Goal: Transaction & Acquisition: Purchase product/service

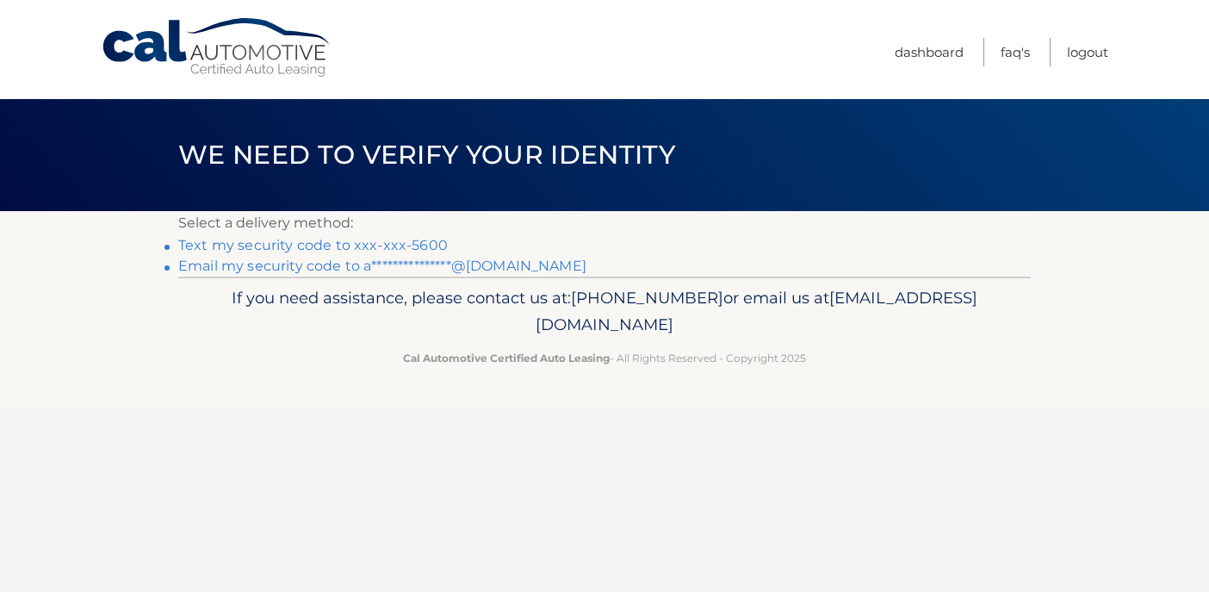
click at [349, 247] on link "Text my security code to xxx-xxx-5600" at bounding box center [313, 245] width 270 height 16
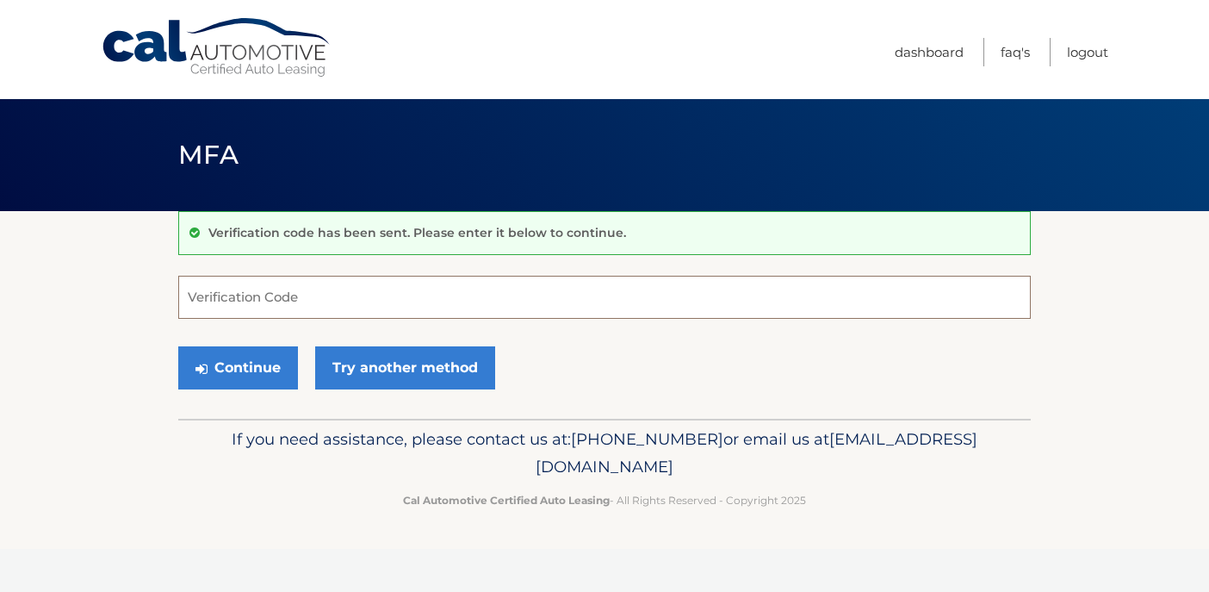
click at [300, 292] on input "Verification Code" at bounding box center [604, 297] width 853 height 43
type input "358277"
click at [178, 346] on button "Continue" at bounding box center [238, 367] width 120 height 43
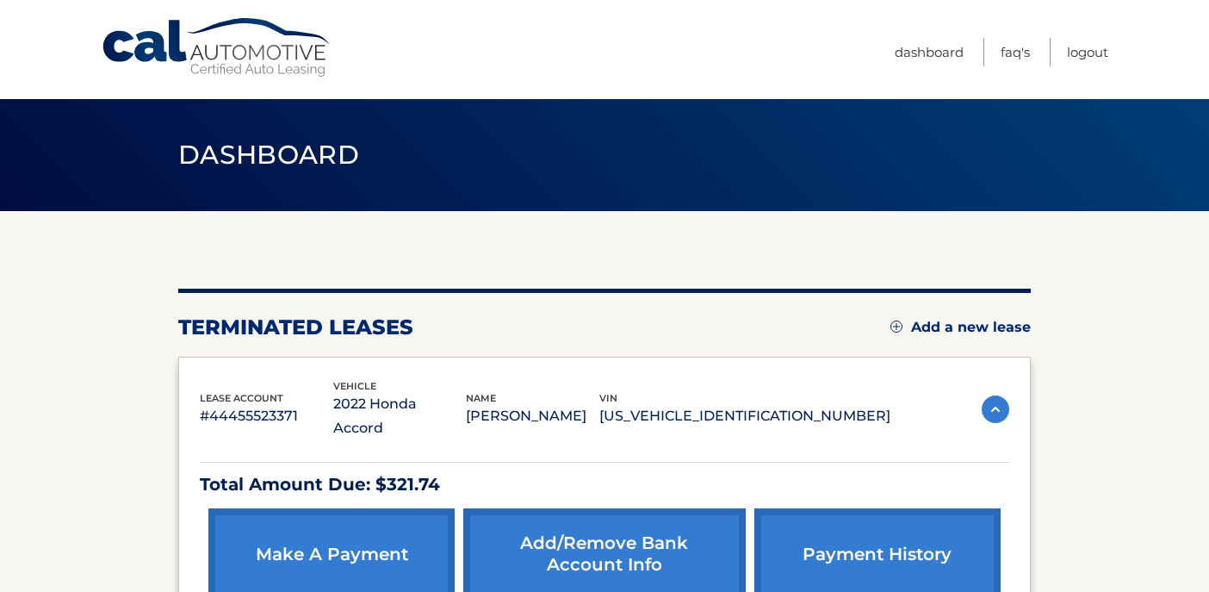
click at [386, 518] on link "make a payment" at bounding box center [331, 553] width 246 height 91
click at [386, 554] on link "make a payment" at bounding box center [331, 553] width 246 height 91
click at [384, 508] on link "make a payment" at bounding box center [331, 553] width 246 height 91
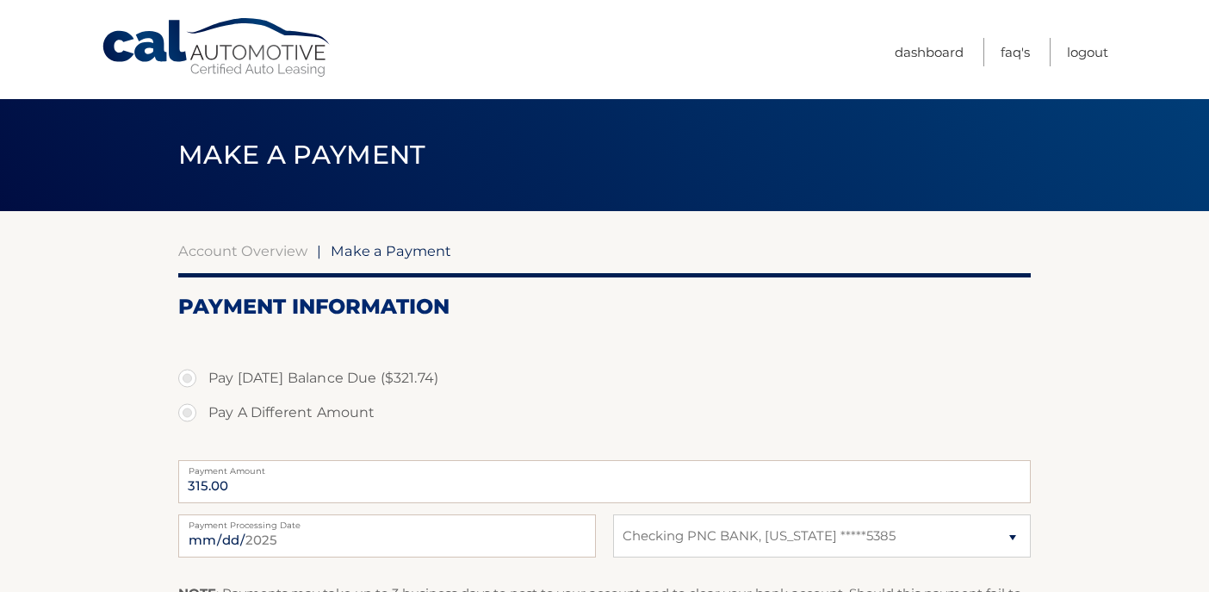
select select "NjNkY2QzNDctMmJmMC00MWM1LWIxZjgtODg2MDFkNjNiNDk3"
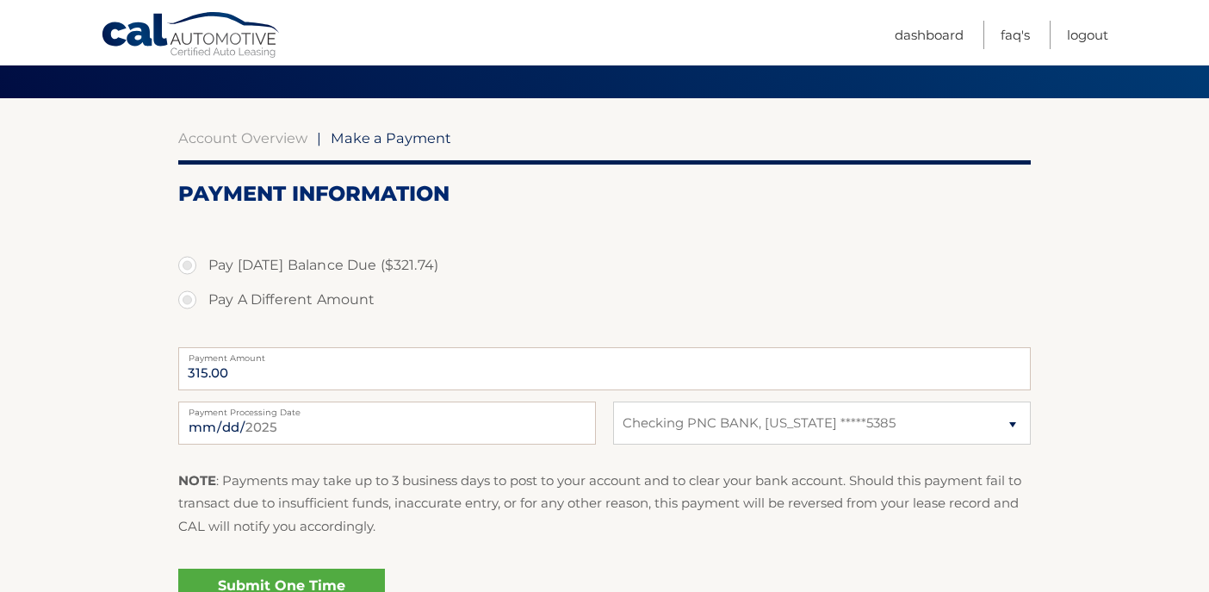
scroll to position [121, 0]
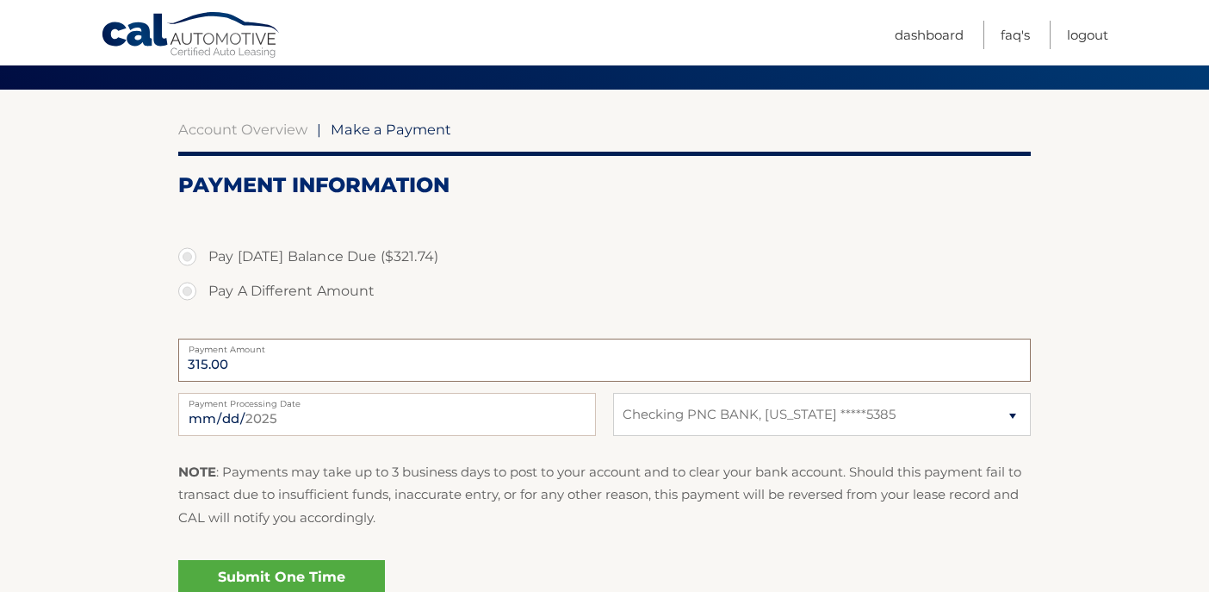
click at [370, 376] on input "315.00" at bounding box center [604, 359] width 853 height 43
click at [296, 291] on label "Pay A Different Amount" at bounding box center [604, 291] width 853 height 34
click at [202, 291] on input "Pay A Different Amount" at bounding box center [193, 288] width 17 height 28
radio input "true"
click at [205, 264] on label "Pay Today's Balance Due ($321.74)" at bounding box center [604, 256] width 853 height 34
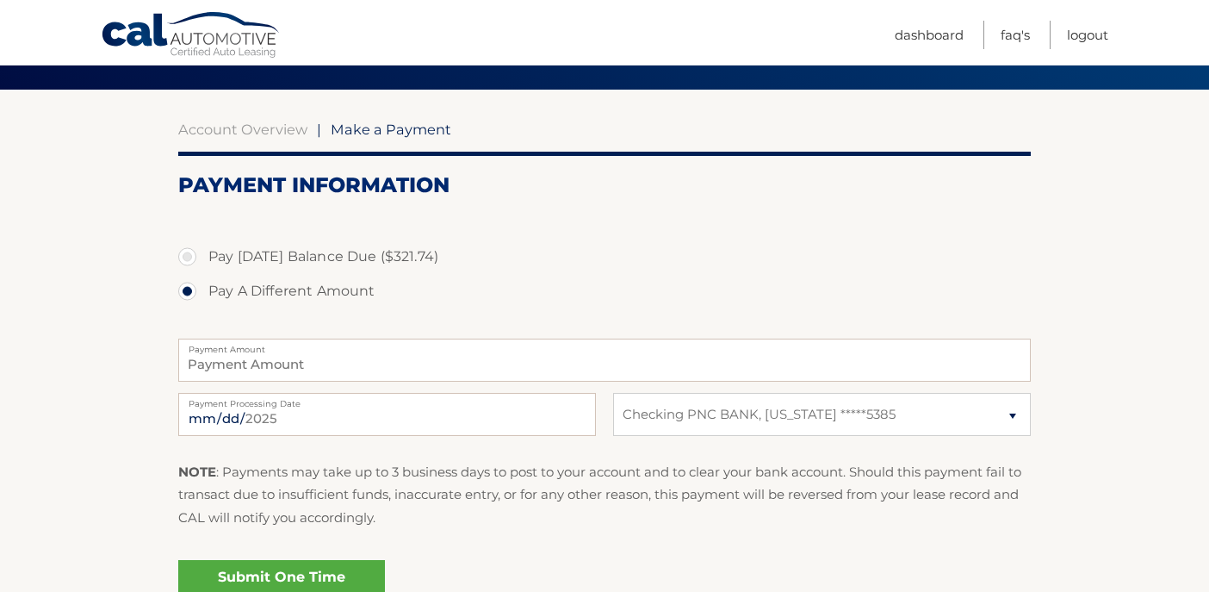
click at [202, 264] on input "Pay Today's Balance Due ($321.74)" at bounding box center [193, 253] width 17 height 28
radio input "true"
type input "321.74"
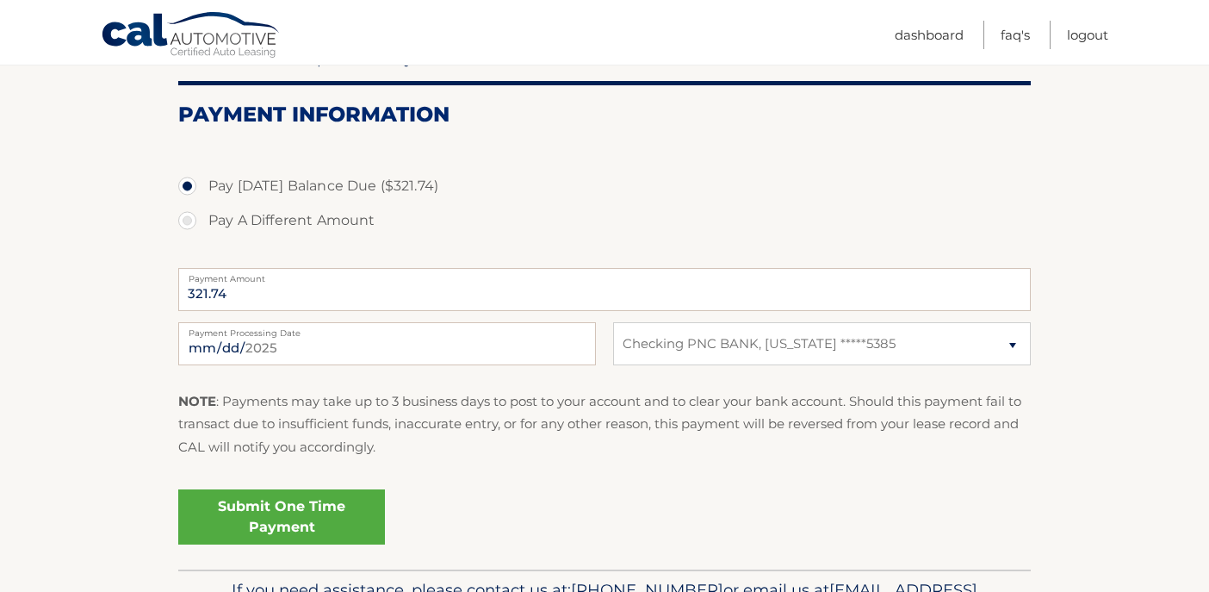
scroll to position [196, 0]
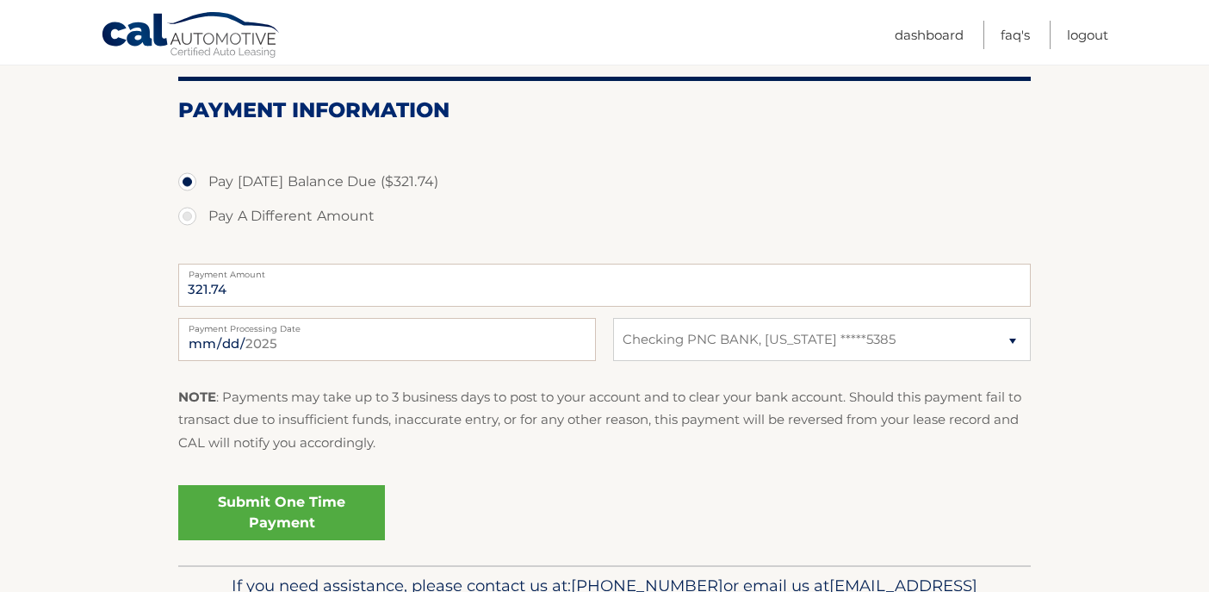
click at [325, 500] on link "Submit One Time Payment" at bounding box center [281, 512] width 207 height 55
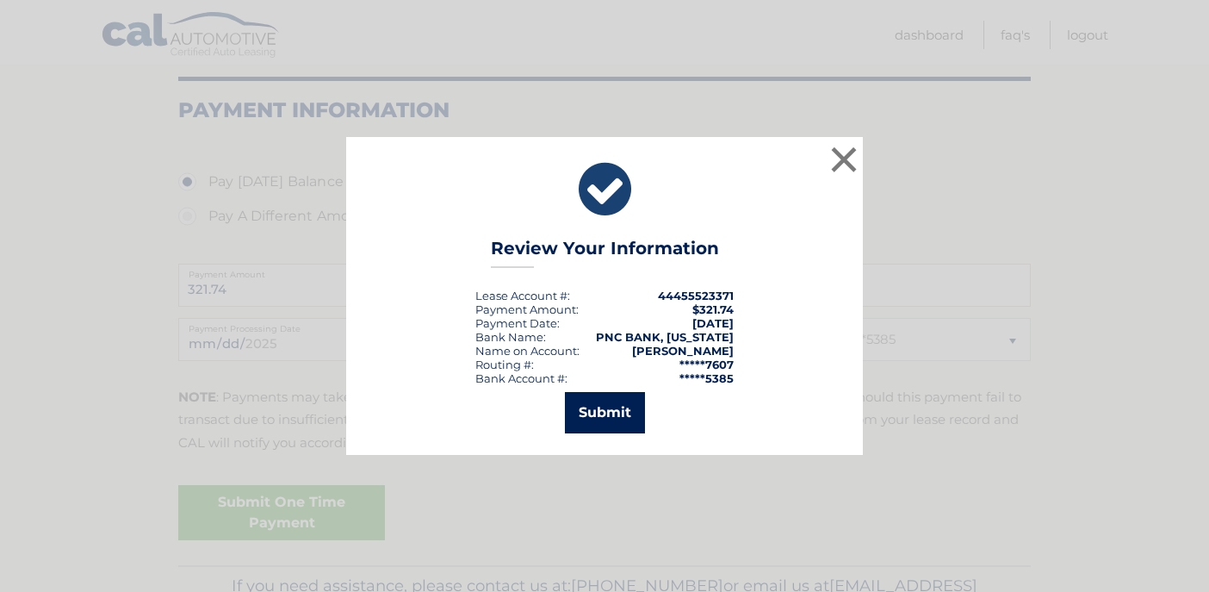
click at [578, 422] on button "Submit" at bounding box center [605, 412] width 80 height 41
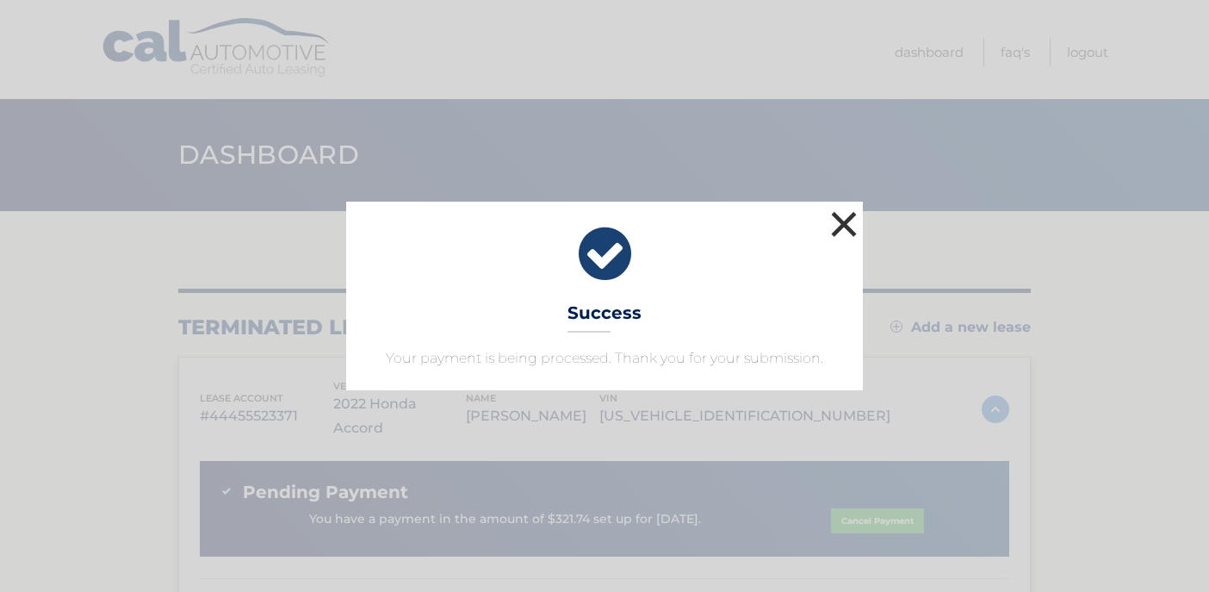
click at [859, 231] on button "×" at bounding box center [844, 224] width 34 height 34
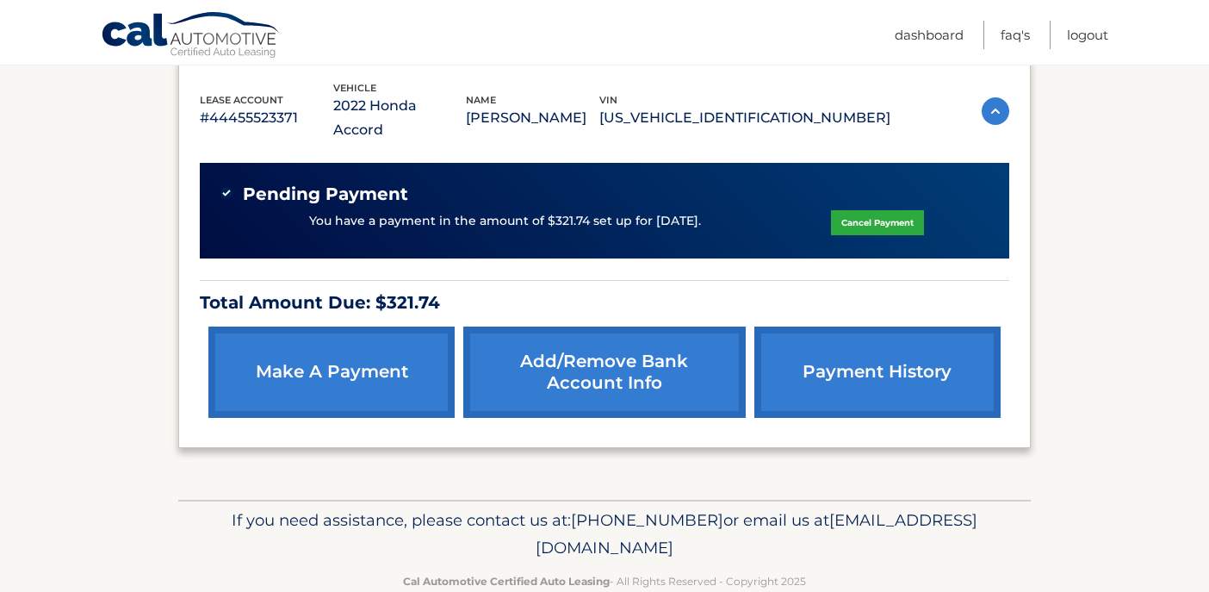
scroll to position [300, 0]
